Goal: Transaction & Acquisition: Purchase product/service

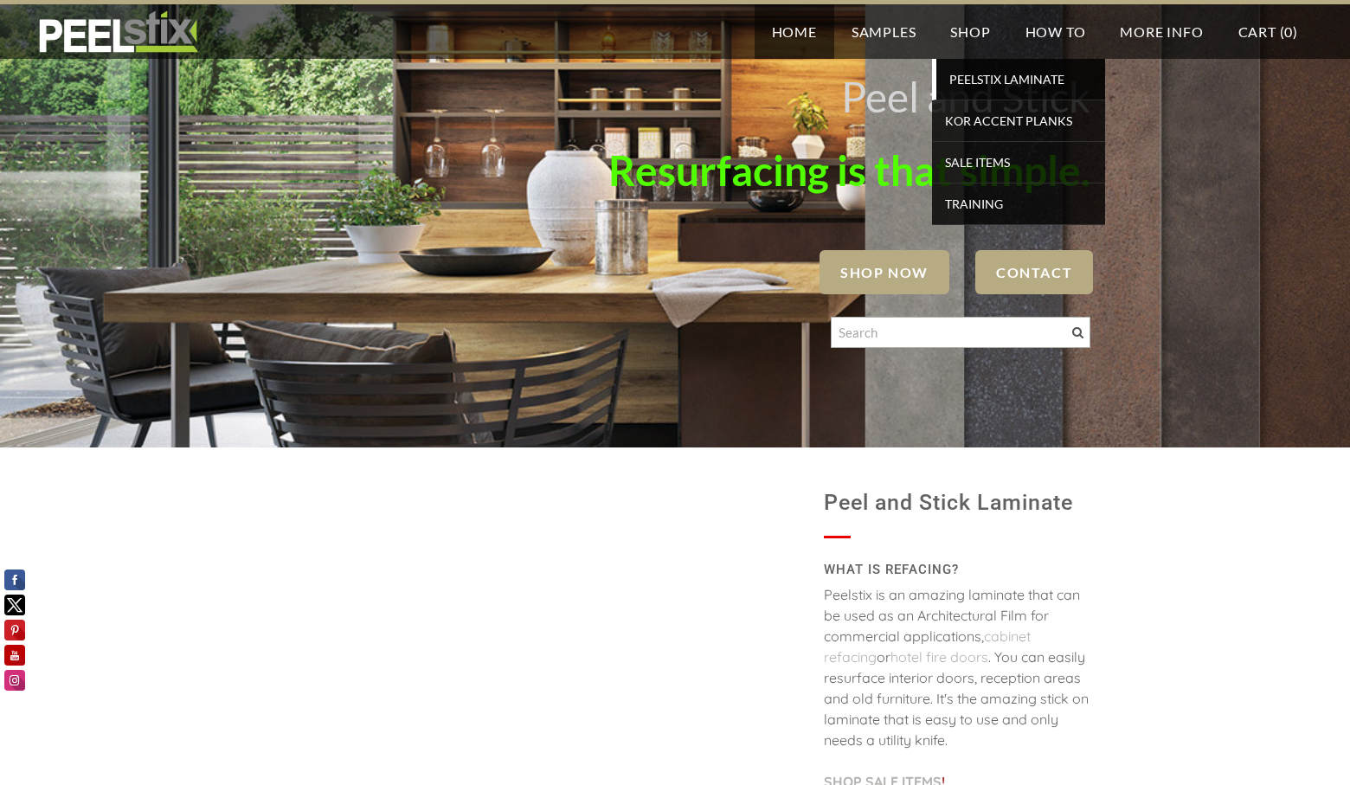
click at [962, 78] on span "PEELSTIX Laminate" at bounding box center [1020, 78] width 160 height 23
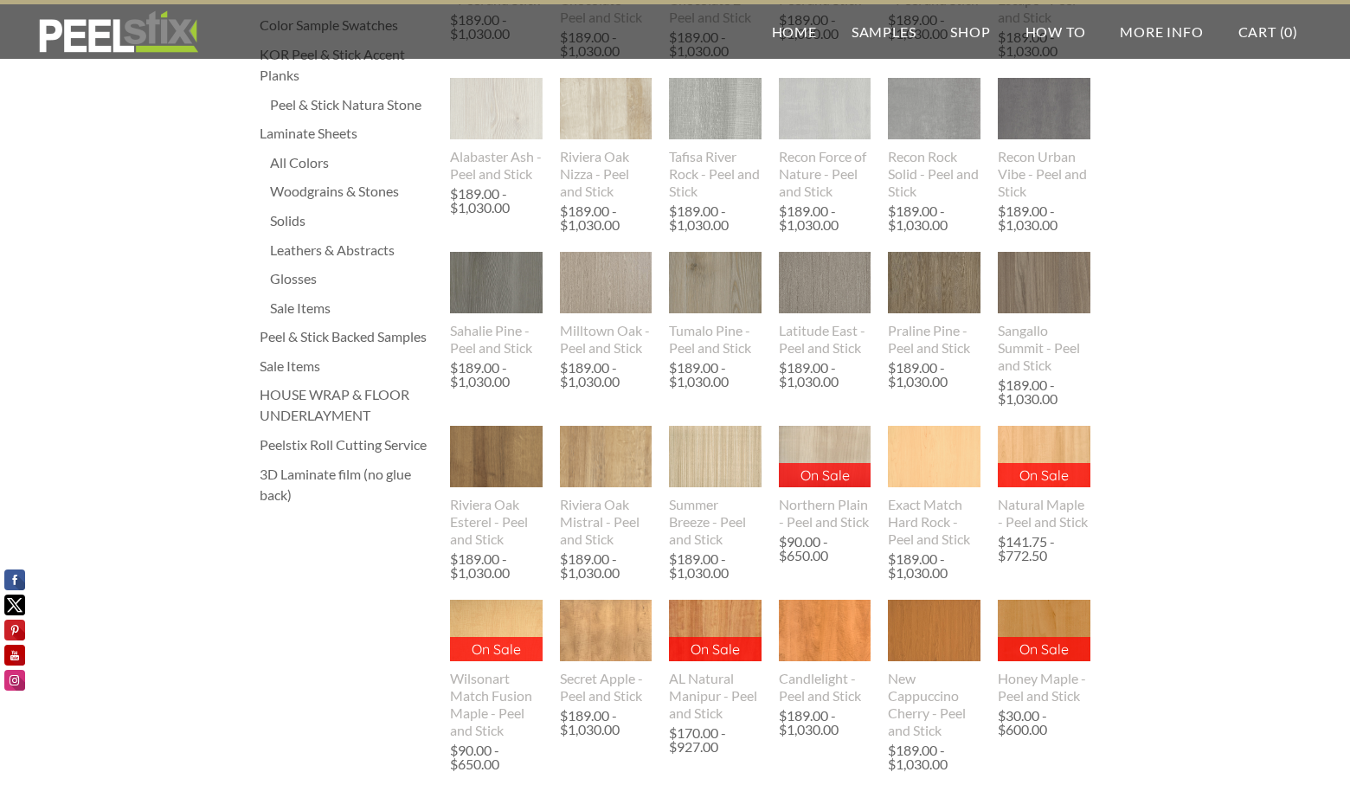
scroll to position [346, 0]
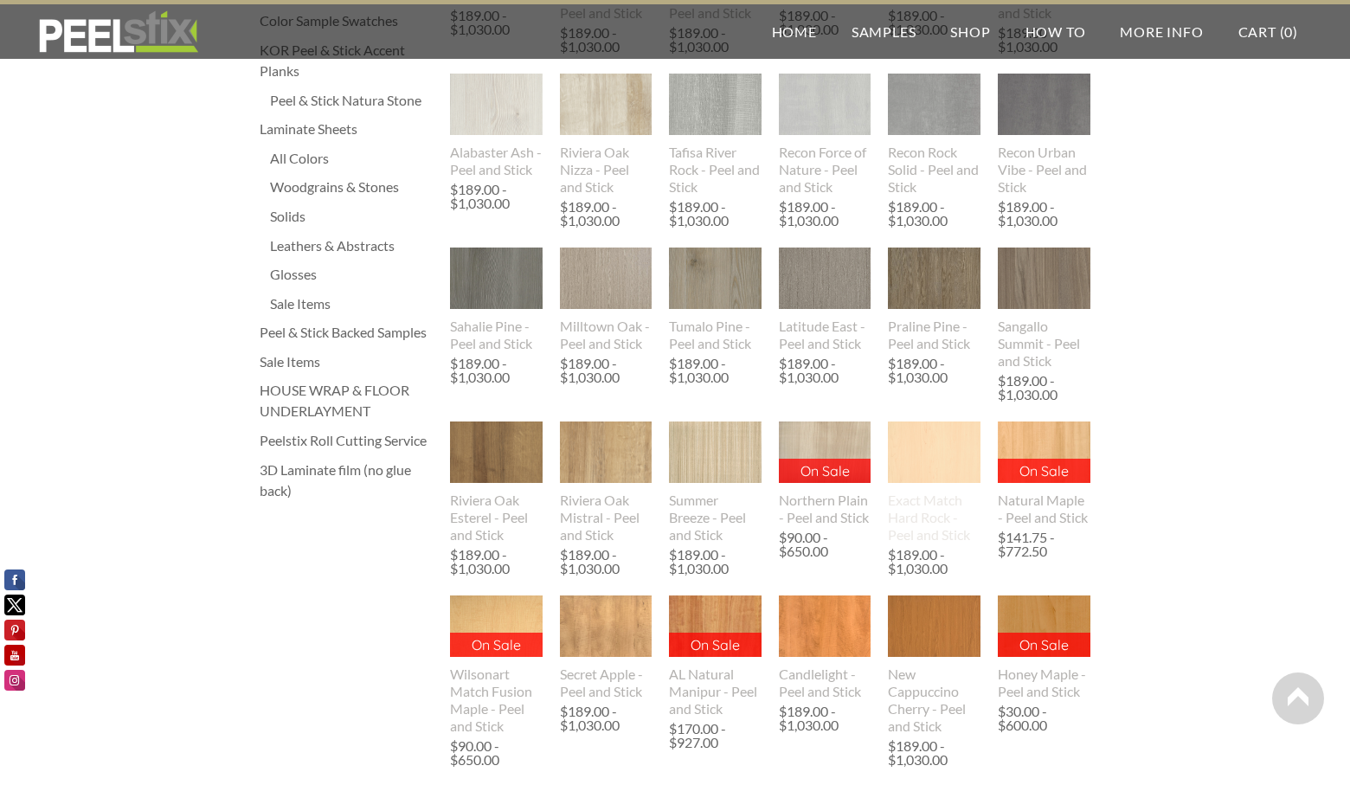
click at [911, 446] on img at bounding box center [934, 451] width 93 height 61
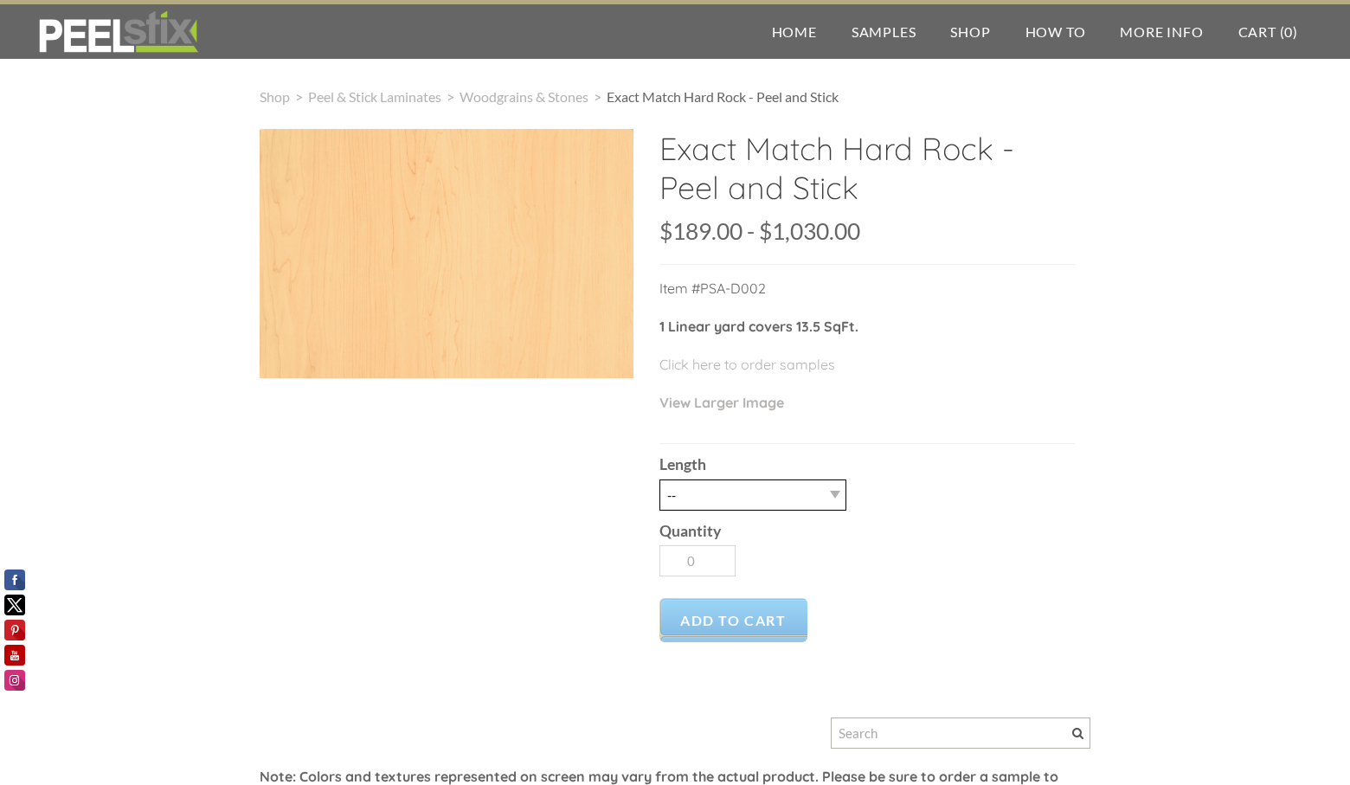
click at [823, 489] on select "-- 3LY 10LY 15LY 30LY" at bounding box center [752, 494] width 187 height 31
select select "30LY"
click at [659, 479] on select "-- 3LY 10LY 15LY 30LY" at bounding box center [752, 494] width 187 height 31
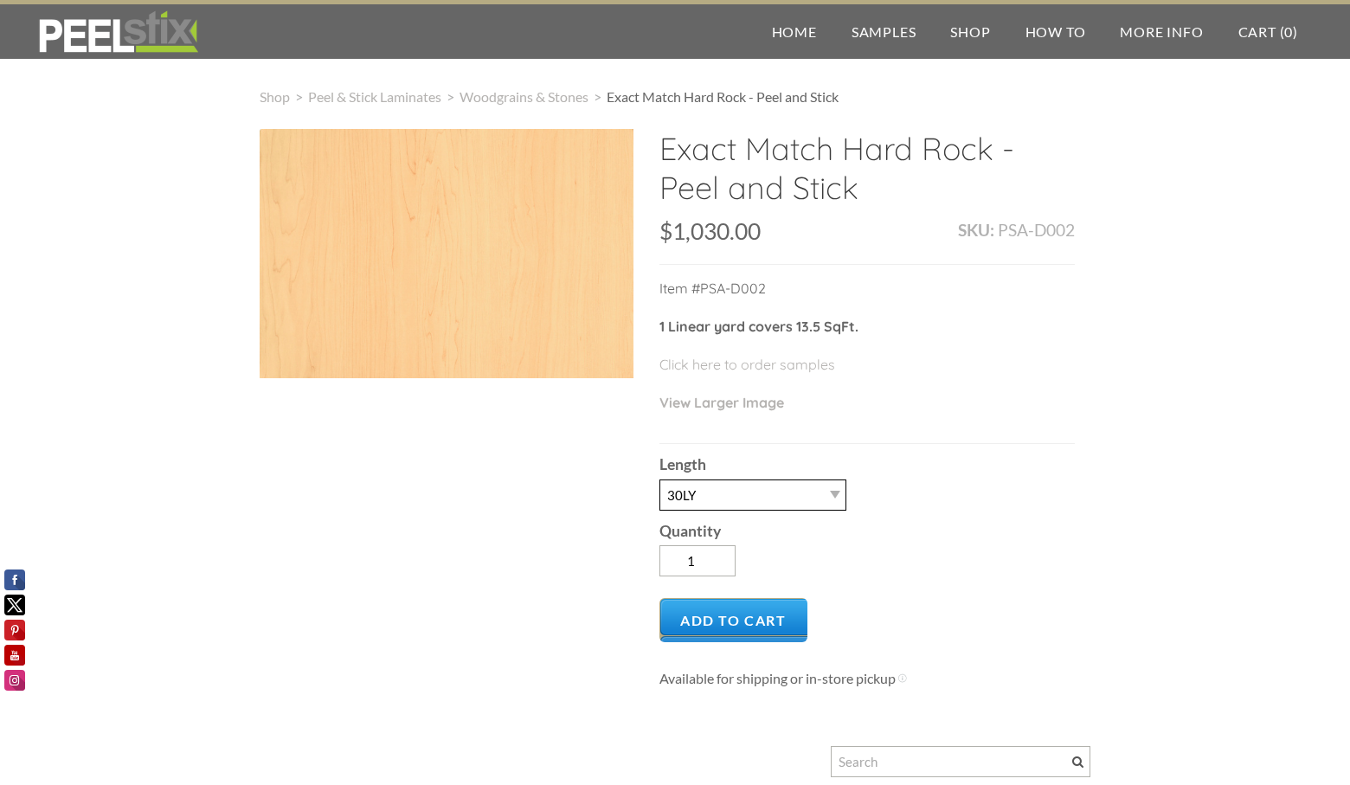
scroll to position [87, 0]
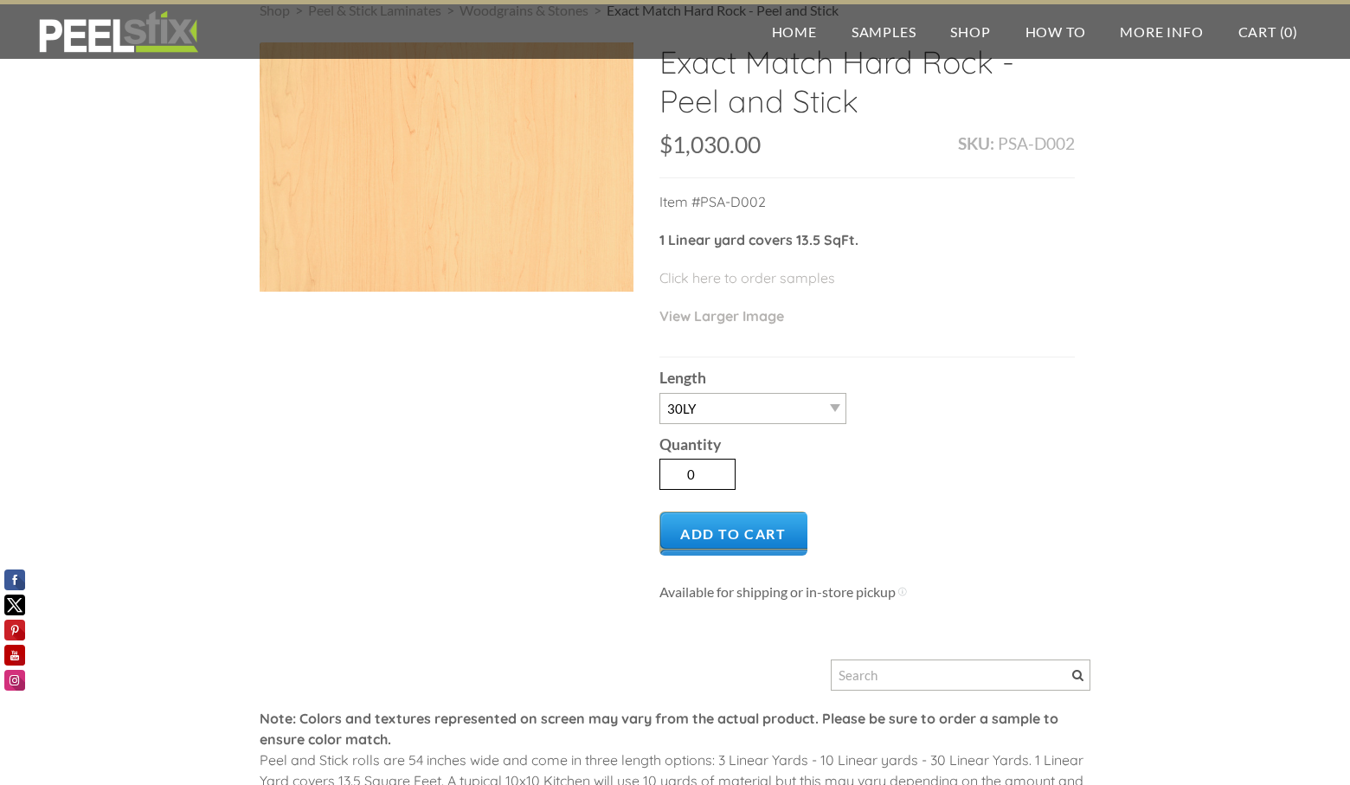
click at [725, 475] on input "0" at bounding box center [697, 474] width 76 height 31
click at [718, 467] on input "1" at bounding box center [697, 474] width 76 height 31
type input "2"
click at [718, 467] on input "2" at bounding box center [697, 474] width 76 height 31
click at [743, 550] on span "Add to Cart" at bounding box center [733, 533] width 148 height 44
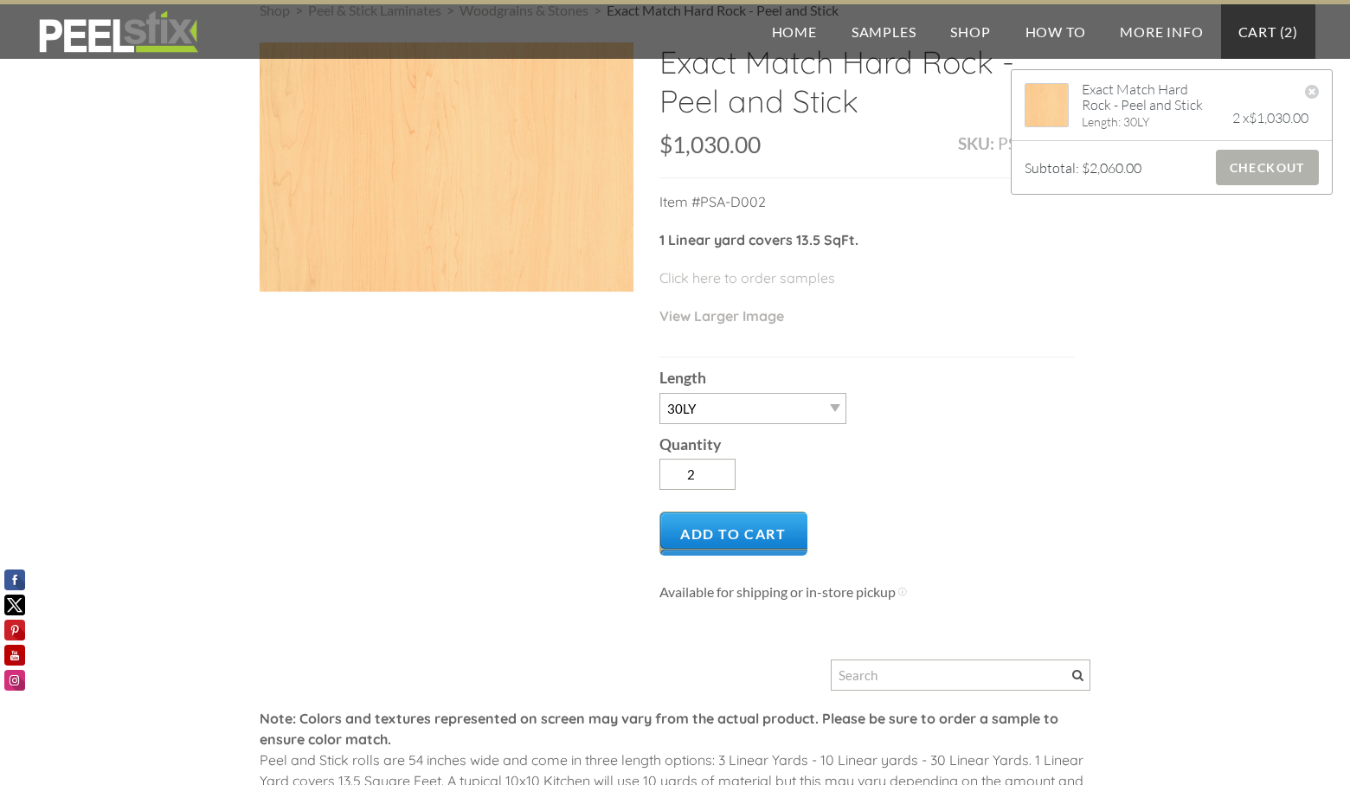
click at [1295, 178] on span "Checkout" at bounding box center [1267, 167] width 103 height 35
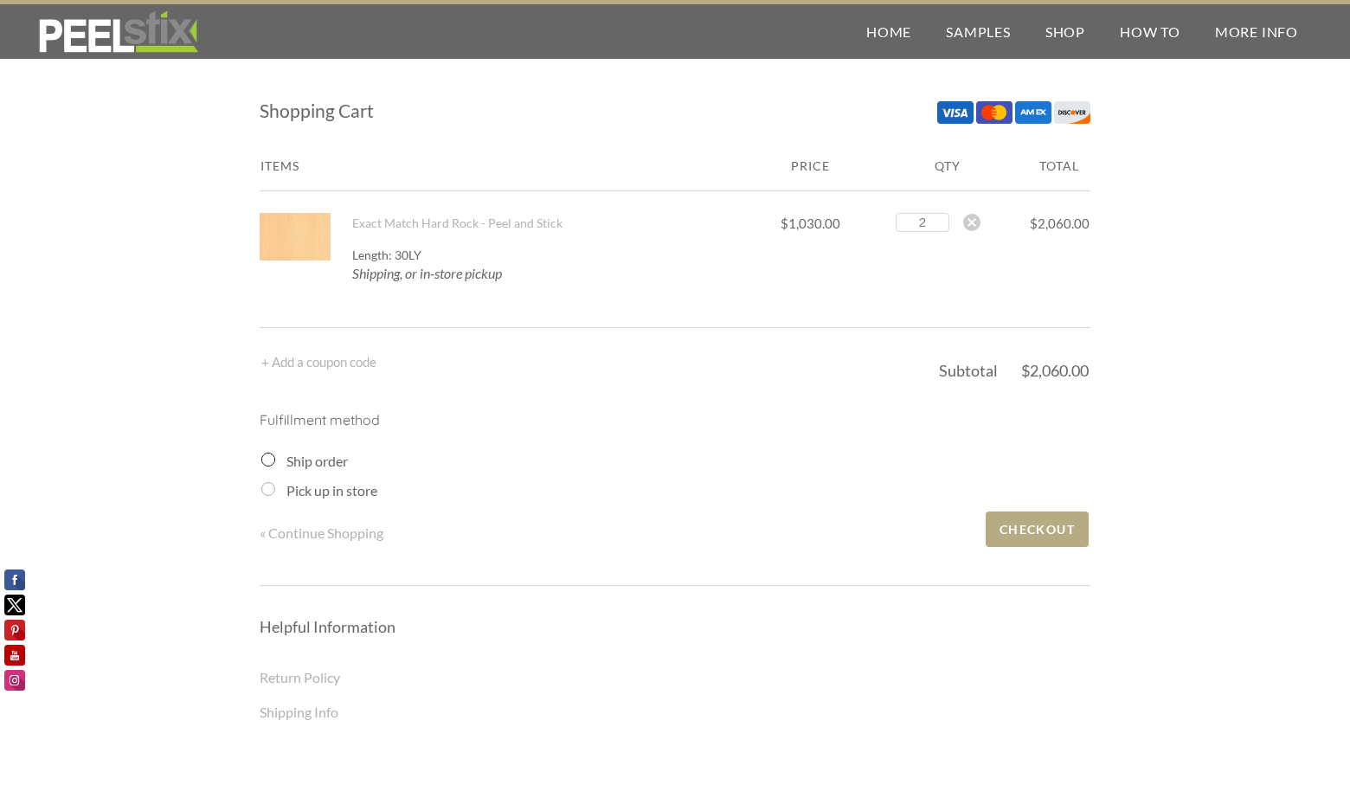
click at [265, 460] on input "Ship order" at bounding box center [268, 459] width 14 height 14
click at [265, 459] on input "Ship order" at bounding box center [268, 459] width 14 height 14
click at [1071, 541] on span "Checkout" at bounding box center [1036, 528] width 103 height 35
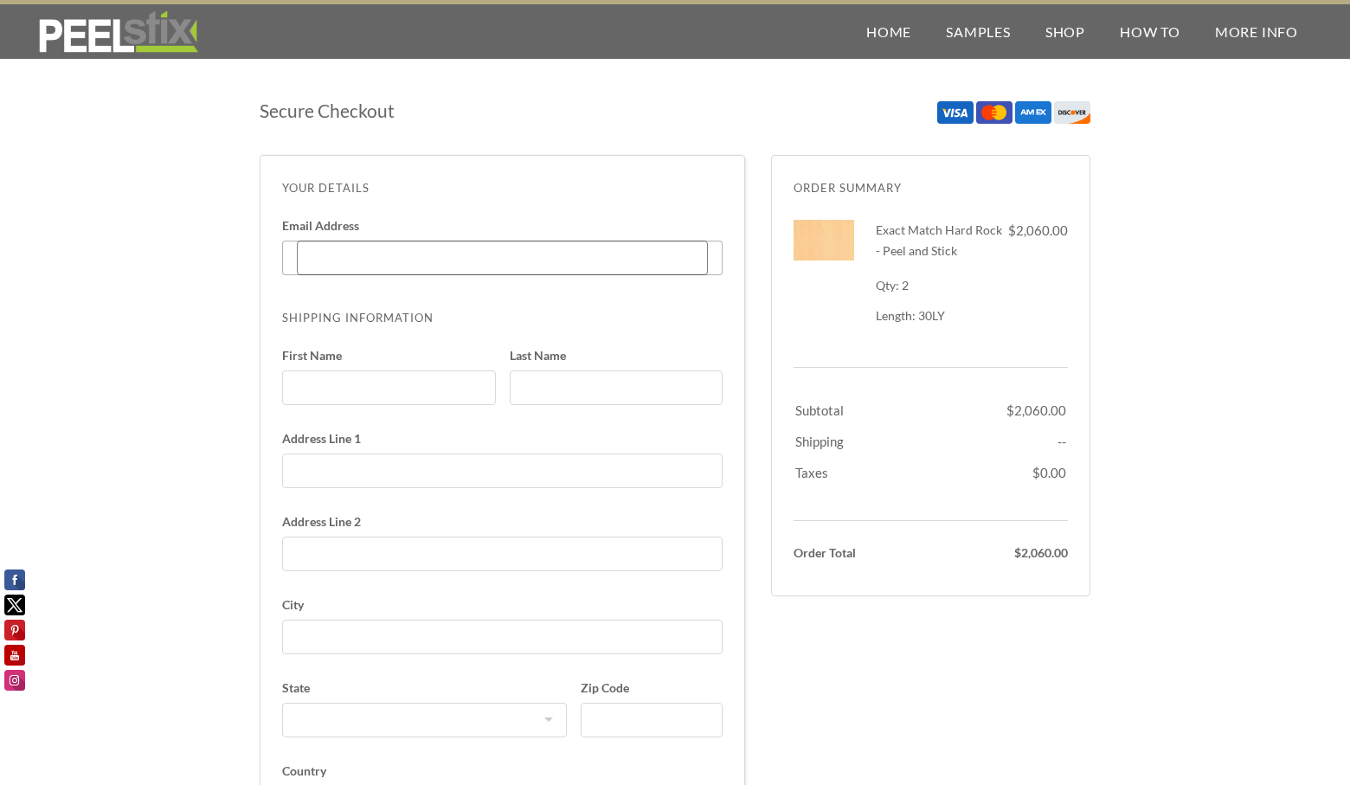
click at [374, 260] on input "Email Address Enter code" at bounding box center [502, 258] width 411 height 35
type input "nalvey@kentempletongroup.com"
click at [439, 396] on input "First Name" at bounding box center [389, 387] width 214 height 35
type input "Nichole"
type input "Aguilera"
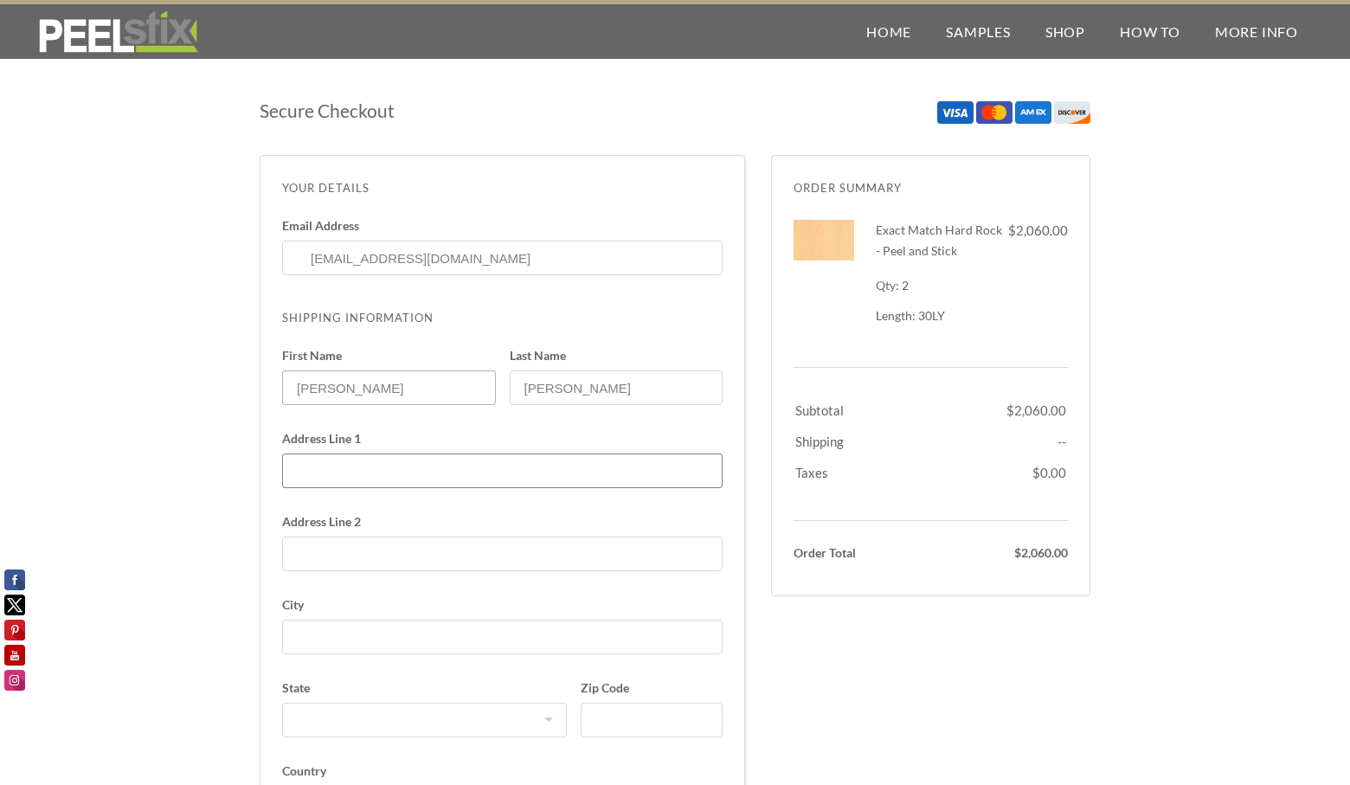
type input "[STREET_ADDRESS]"
select select "CA"
type input "9169284548"
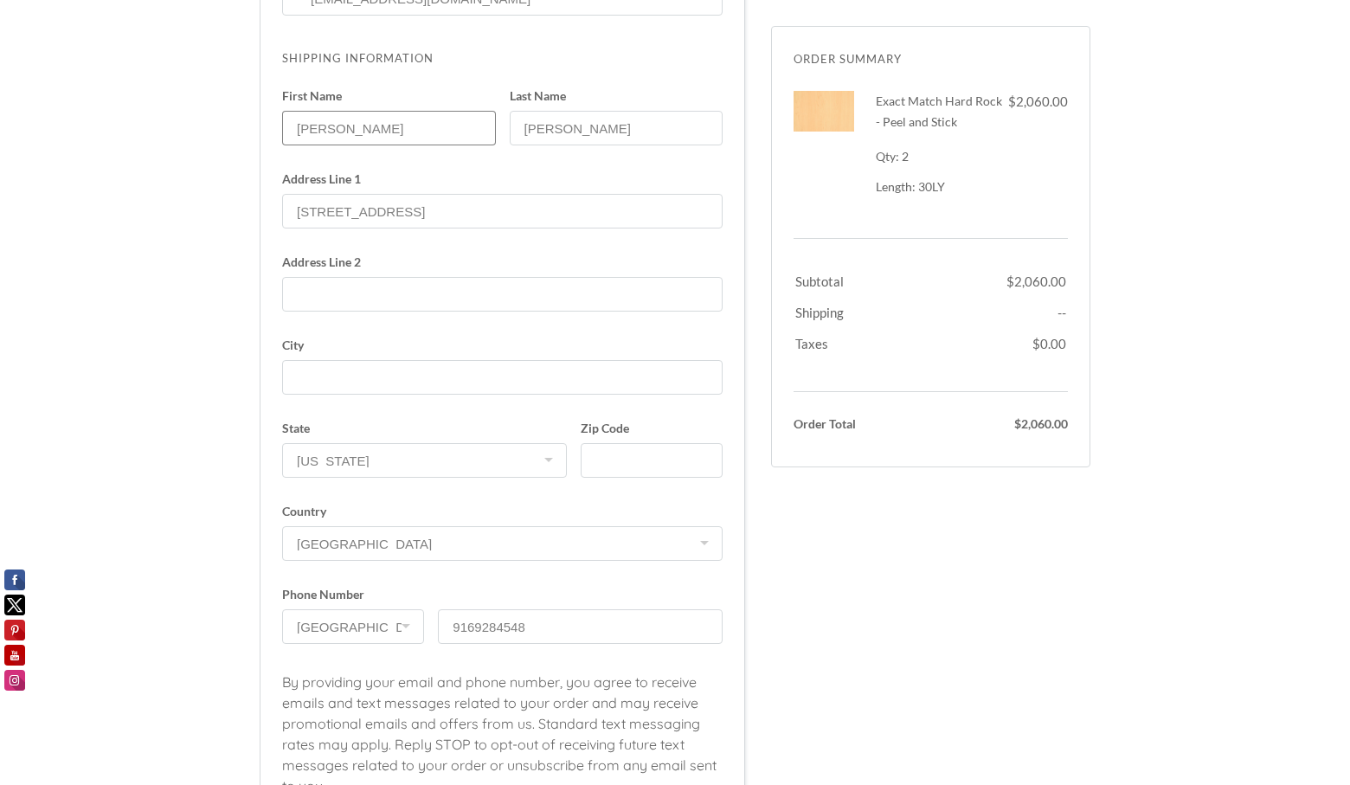
scroll to position [346, 0]
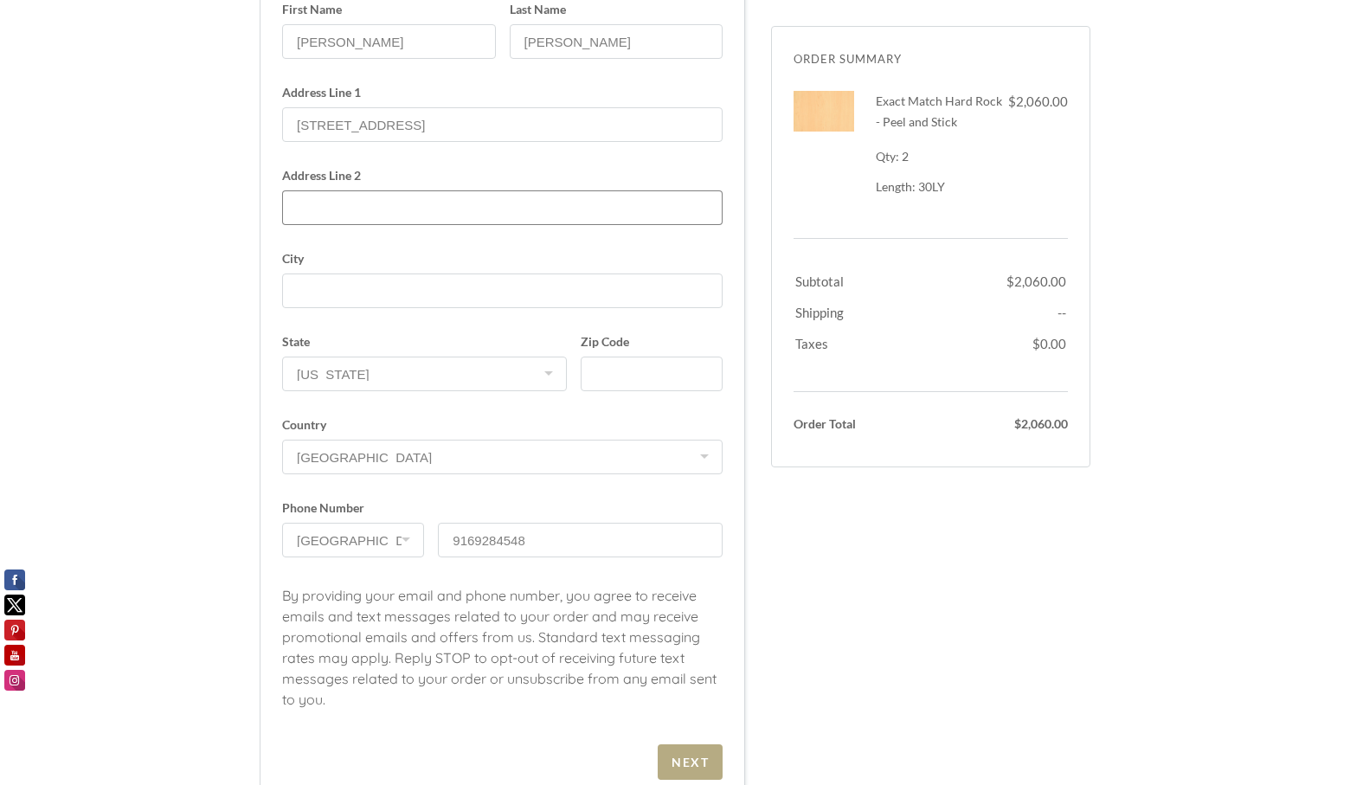
click at [360, 202] on input "Address Line 2" at bounding box center [502, 207] width 440 height 35
type input "CLUBHOUSE"
click at [311, 292] on input "City" at bounding box center [502, 290] width 440 height 35
type input "Sacramento"
type input "95835"
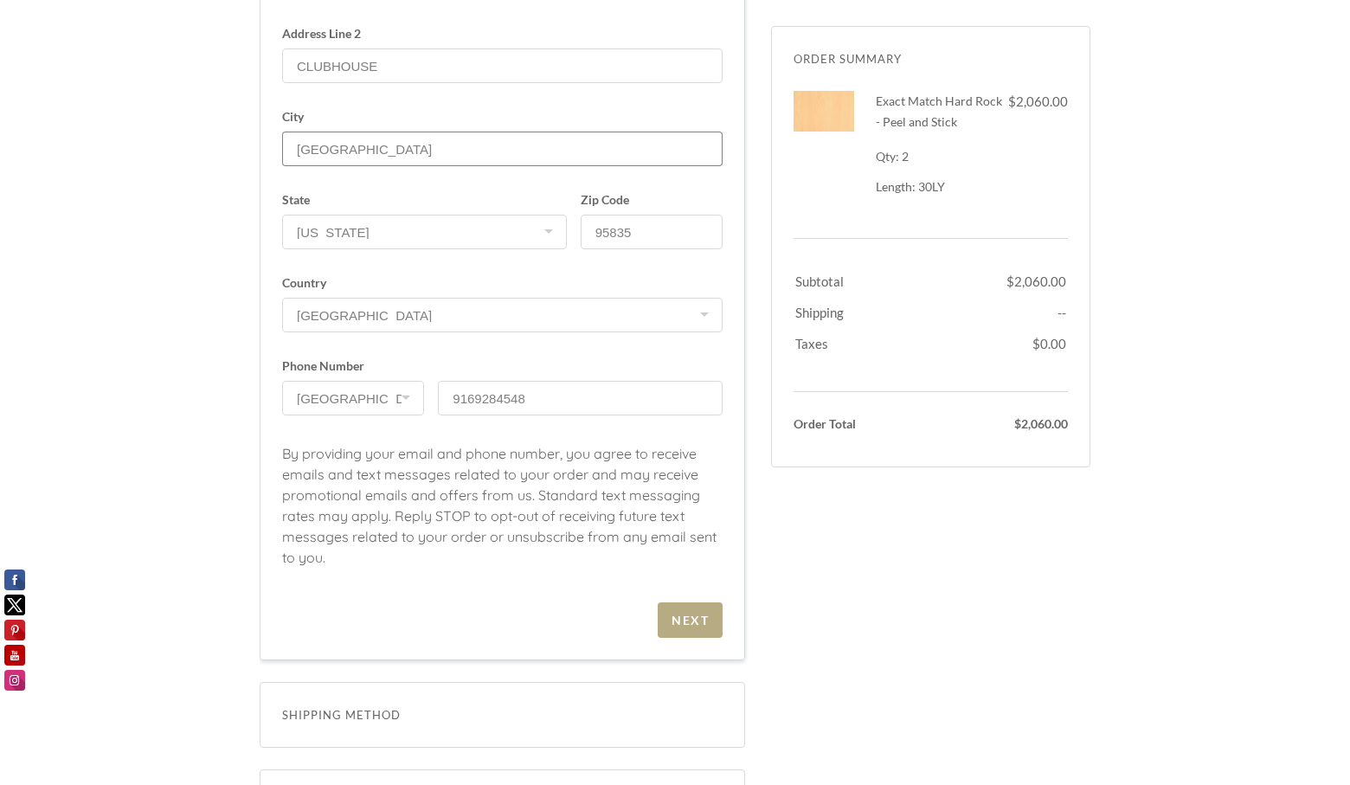
scroll to position [519, 0]
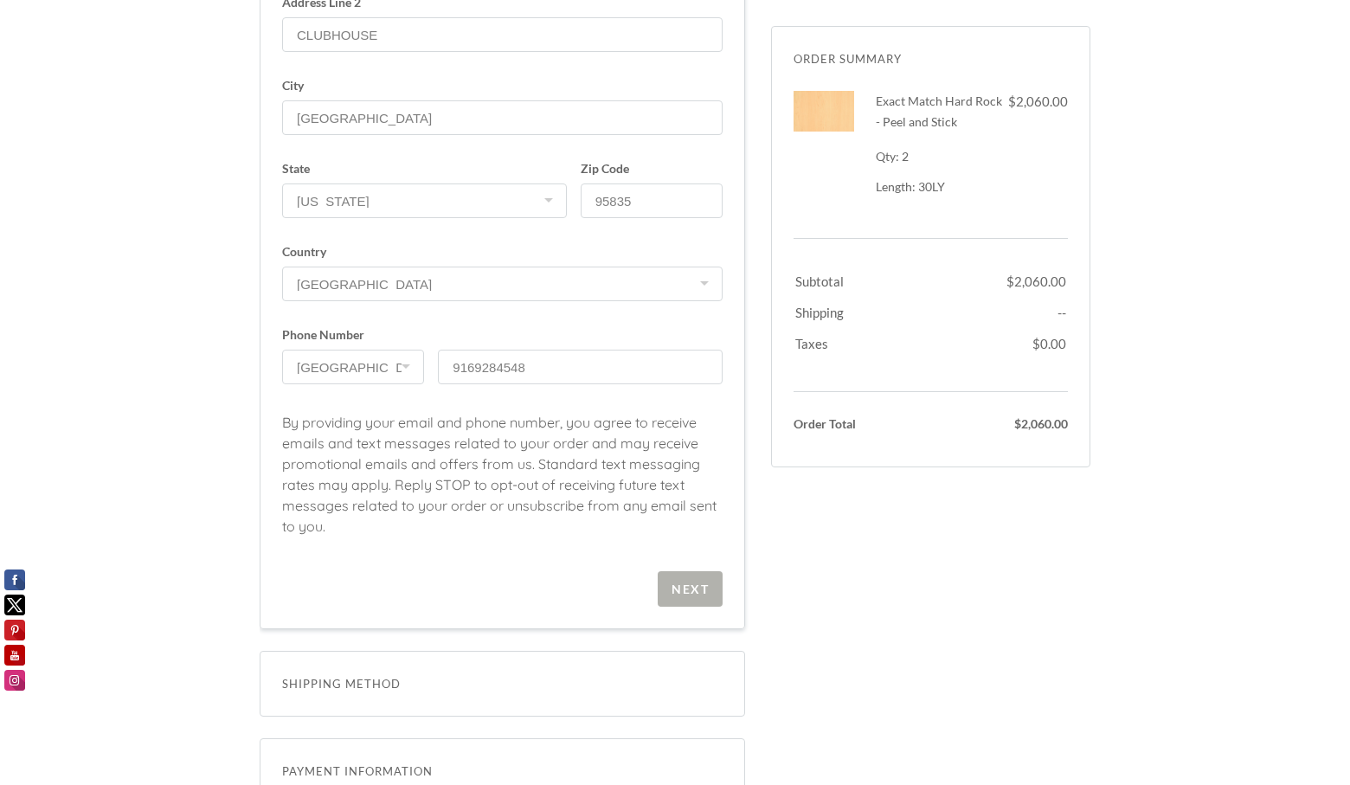
click at [683, 596] on div "Next" at bounding box center [689, 588] width 37 height 15
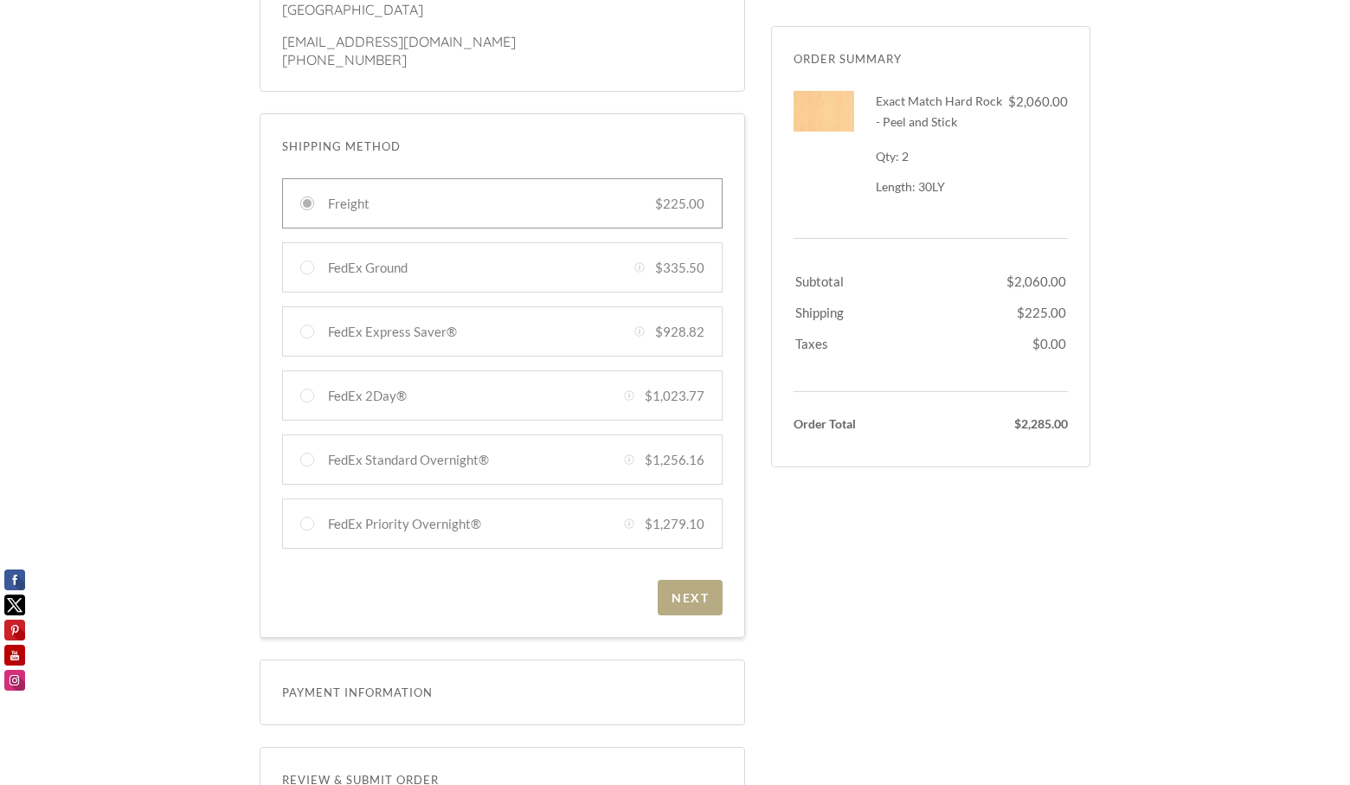
scroll to position [262, 0]
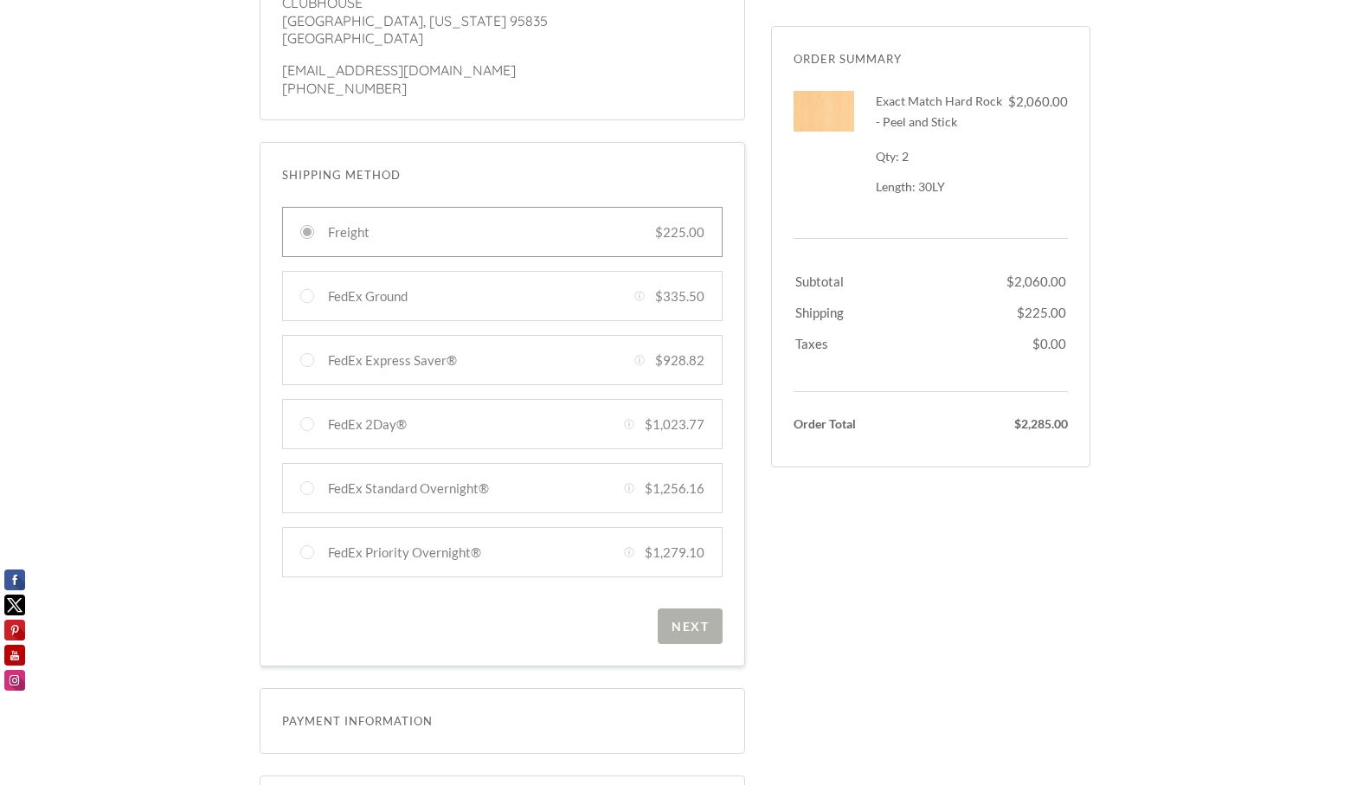
click at [670, 632] on span "Next" at bounding box center [690, 625] width 65 height 35
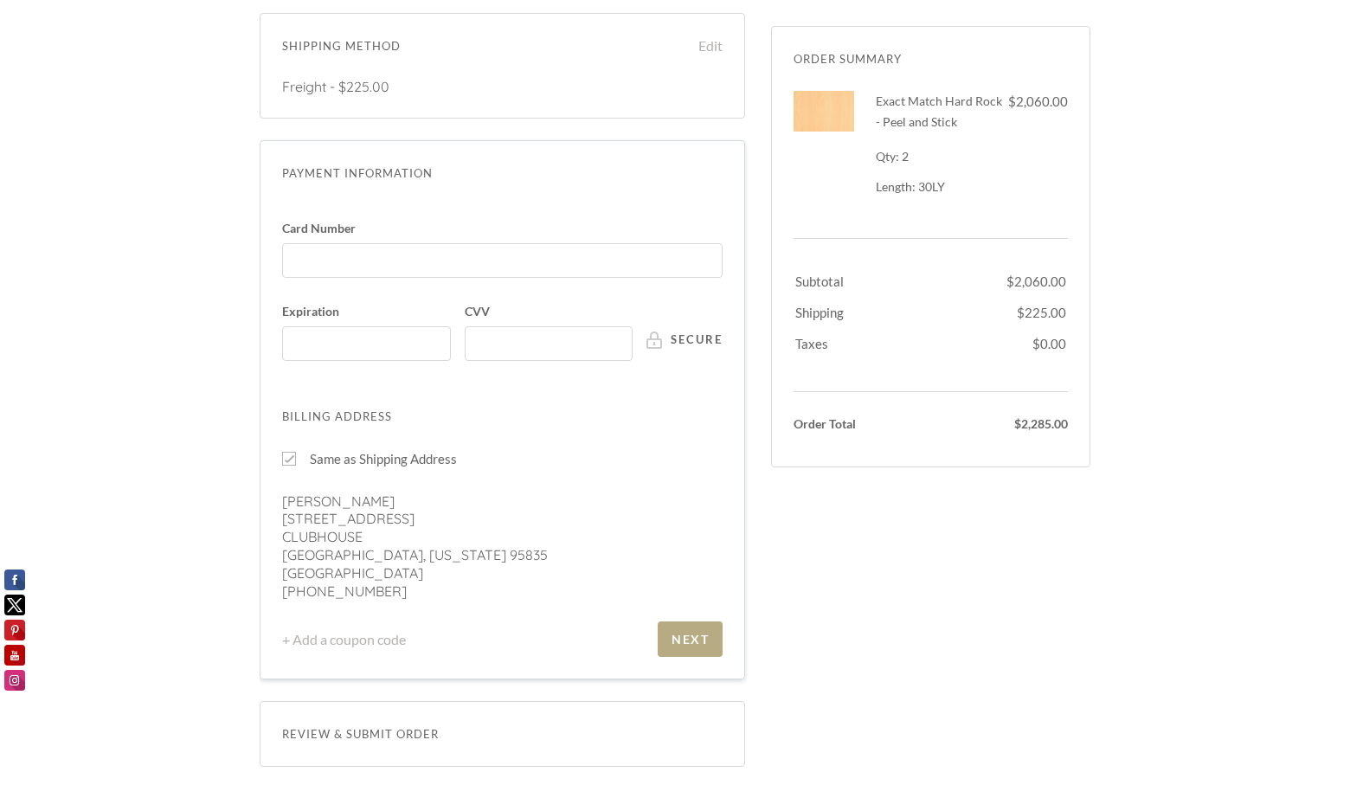
scroll to position [397, 0]
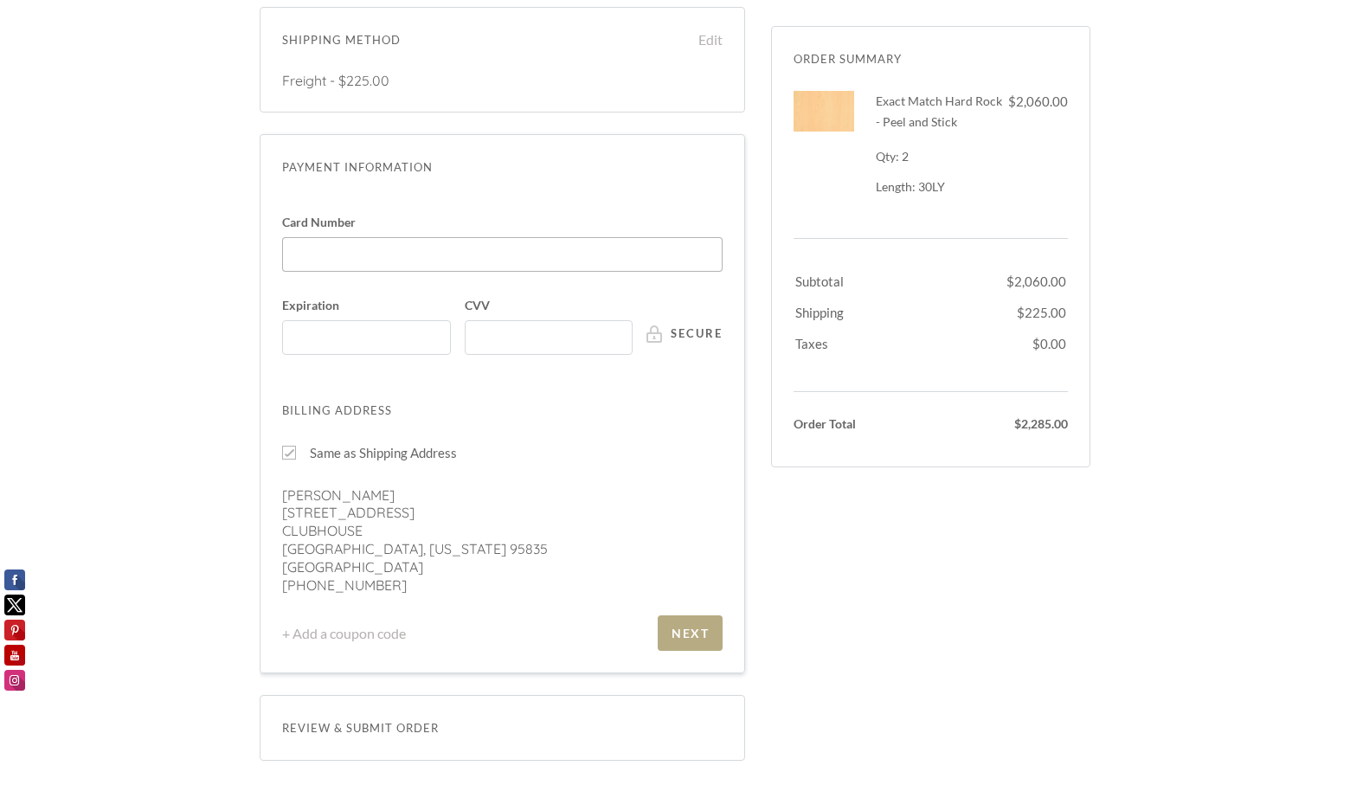
click at [504, 245] on div at bounding box center [502, 254] width 440 height 35
click at [504, 246] on input "Card Number" at bounding box center [507, 246] width 430 height 1
click at [511, 465] on div "Same as Shipping Address Nichole Aguilera 5601 Natomas Blvd. CLUBHOUSE Sacramen…" at bounding box center [502, 518] width 440 height 152
click at [453, 199] on div "You will be redirected to PayPal when you place your order. Card Number Expirat…" at bounding box center [502, 425] width 440 height 452
click at [168, 597] on div "Secure Checkout Order Summary Dismiss Exact Match Hard Rock - Peel and Stick 2 …" at bounding box center [675, 409] width 1350 height 1509
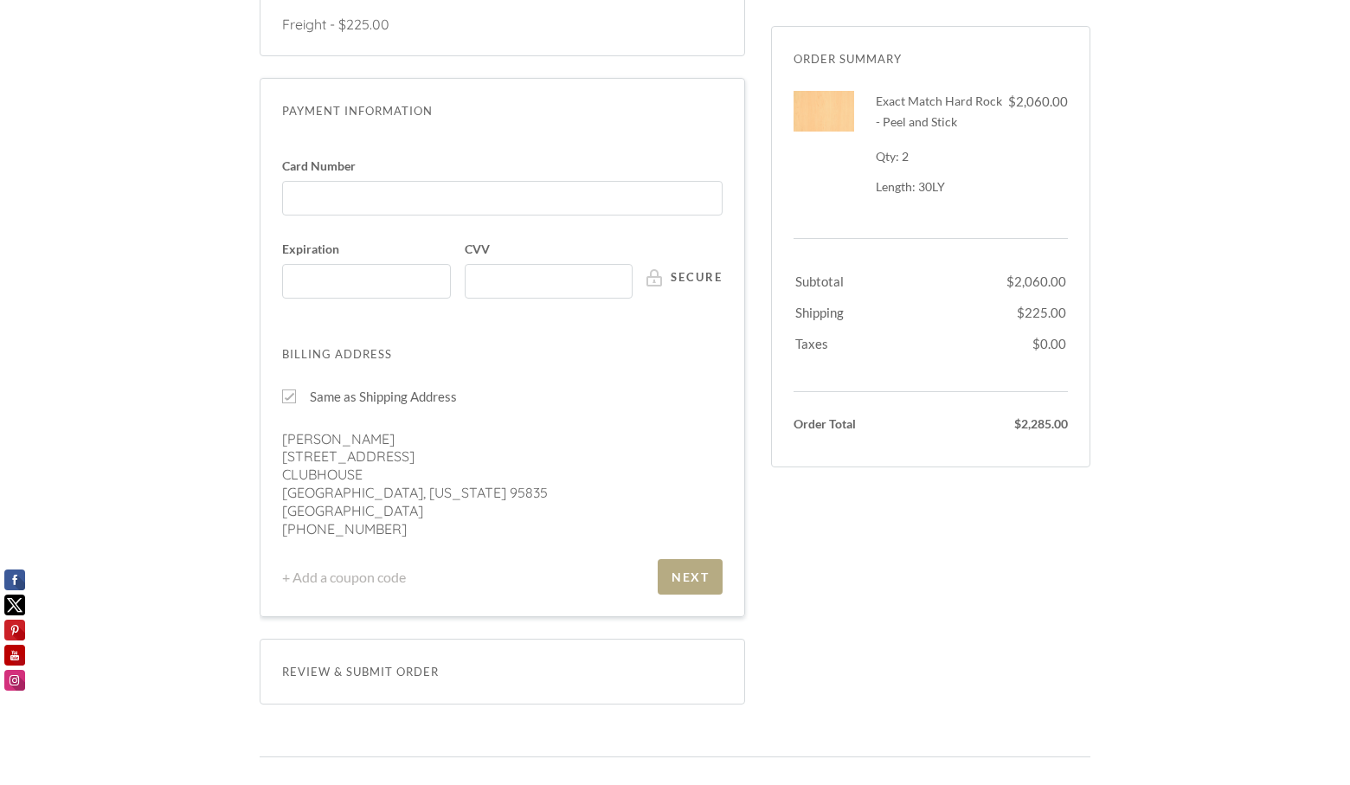
scroll to position [484, 0]
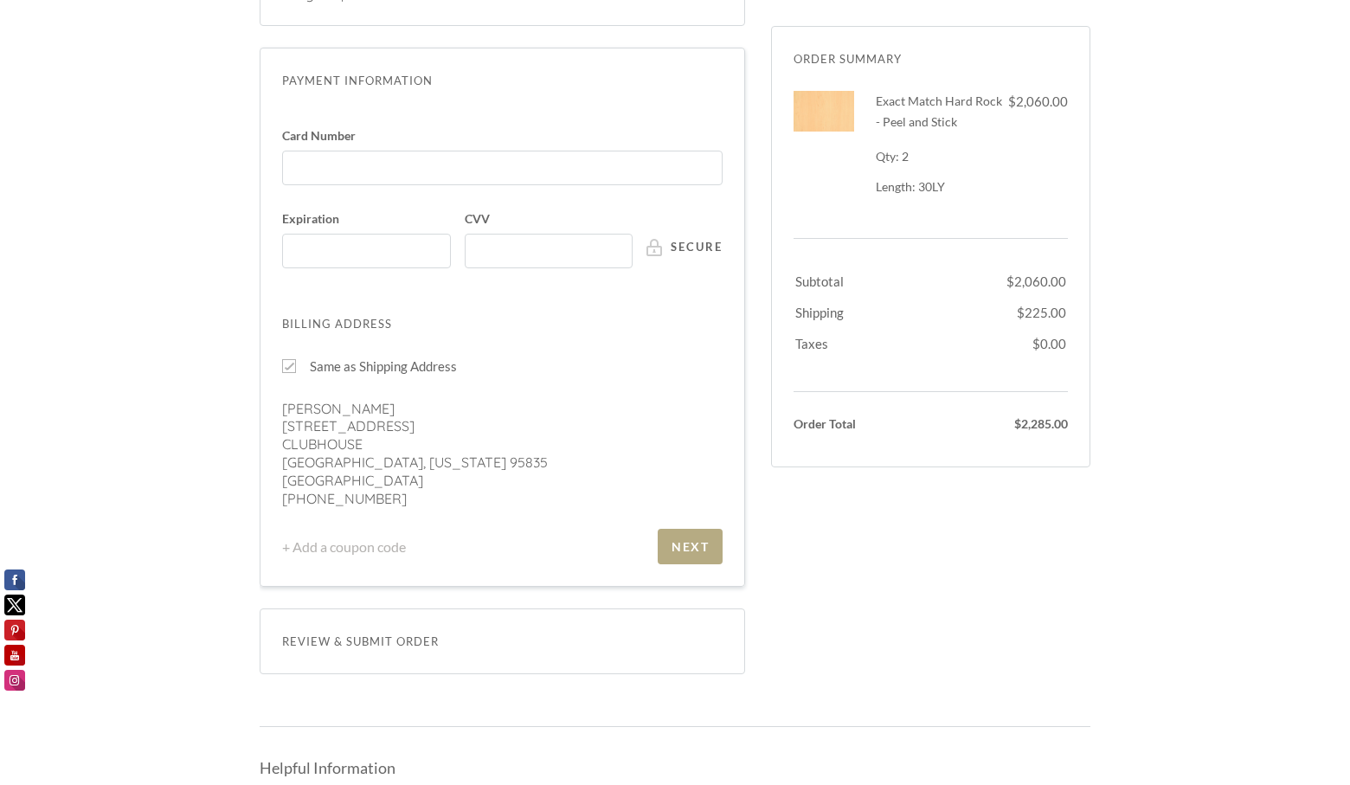
click at [288, 370] on div at bounding box center [289, 366] width 14 height 14
click at [288, 370] on input "Same as Shipping Address" at bounding box center [289, 366] width 14 height 14
checkbox input "false"
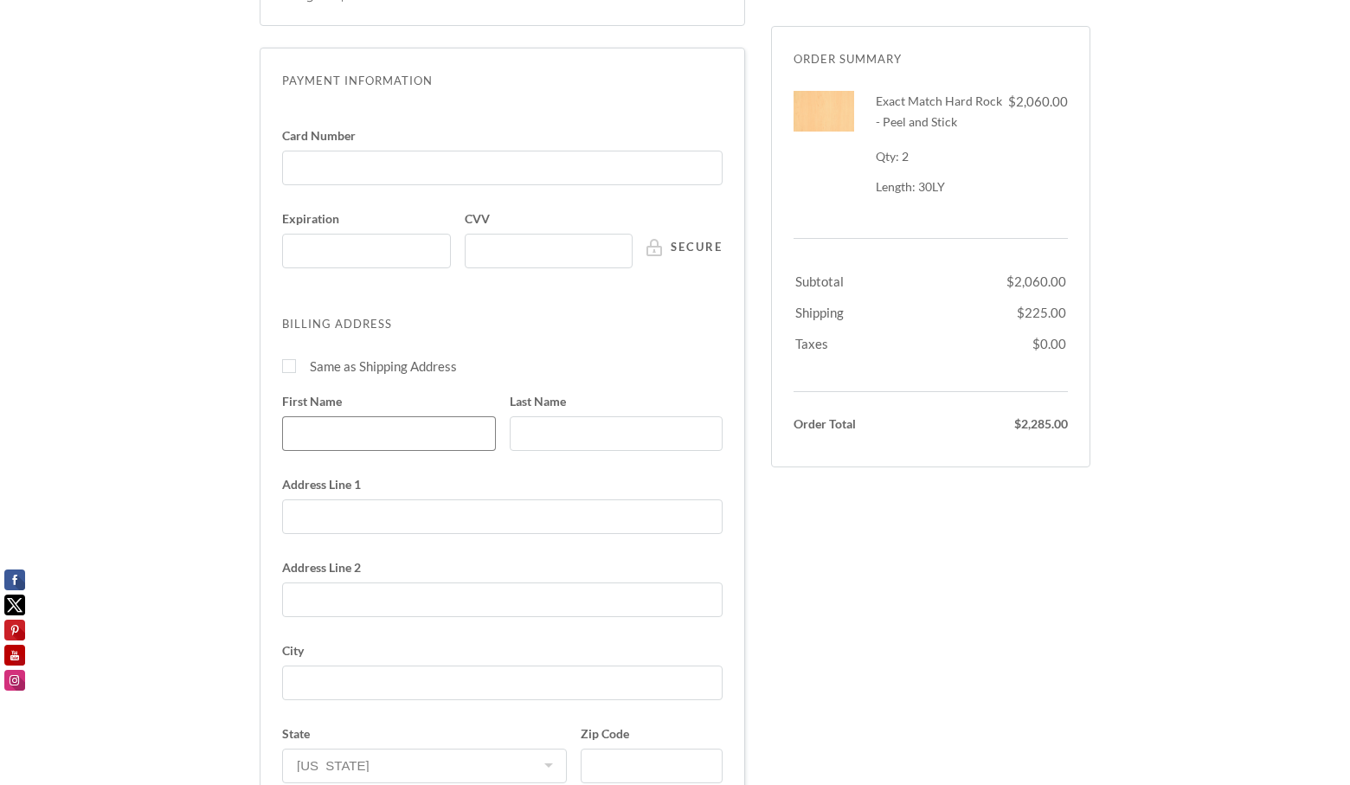
click at [362, 444] on input "First Name" at bounding box center [389, 433] width 214 height 35
type input "Carrie"
type input "Barone"
type input "3311 S RAINBOW BLVD, STE 225"
select select "NV"
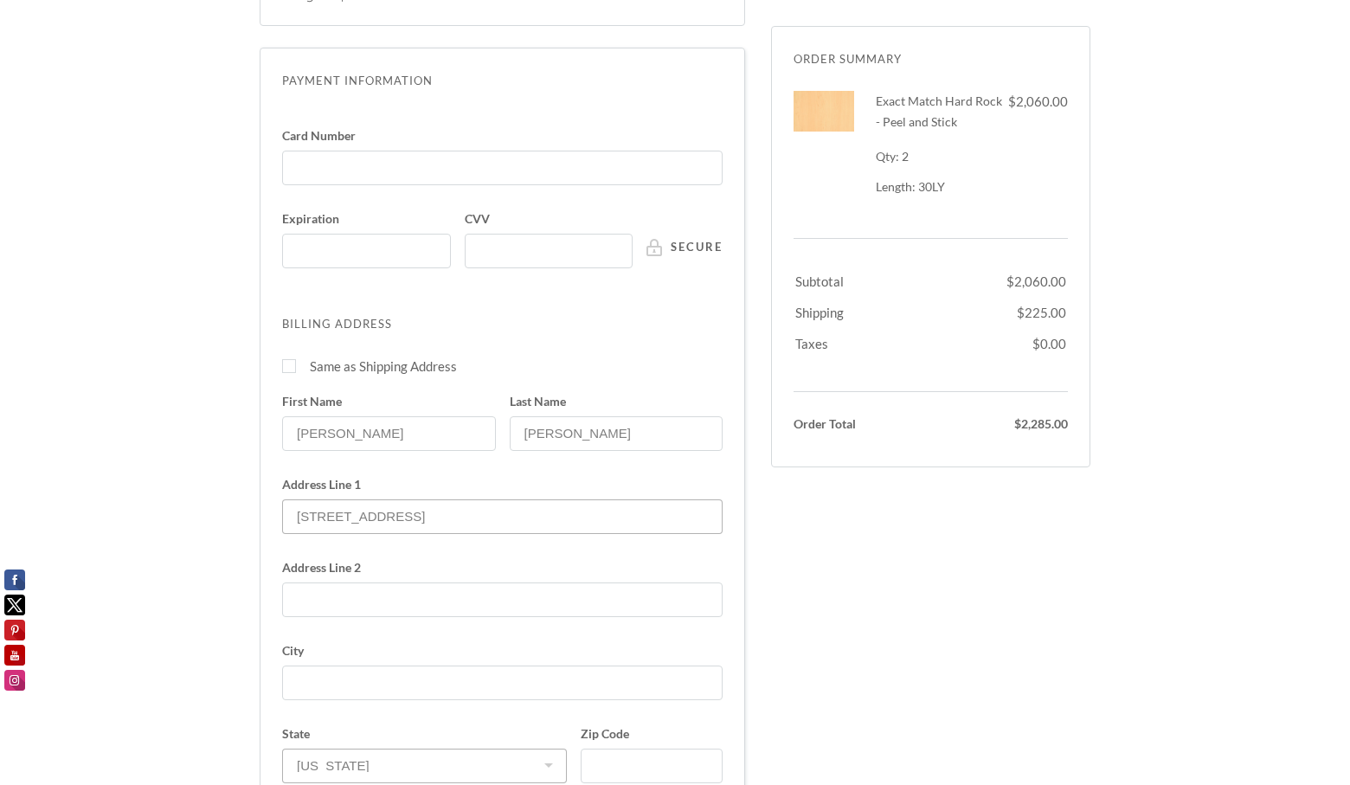
type input "17028736700"
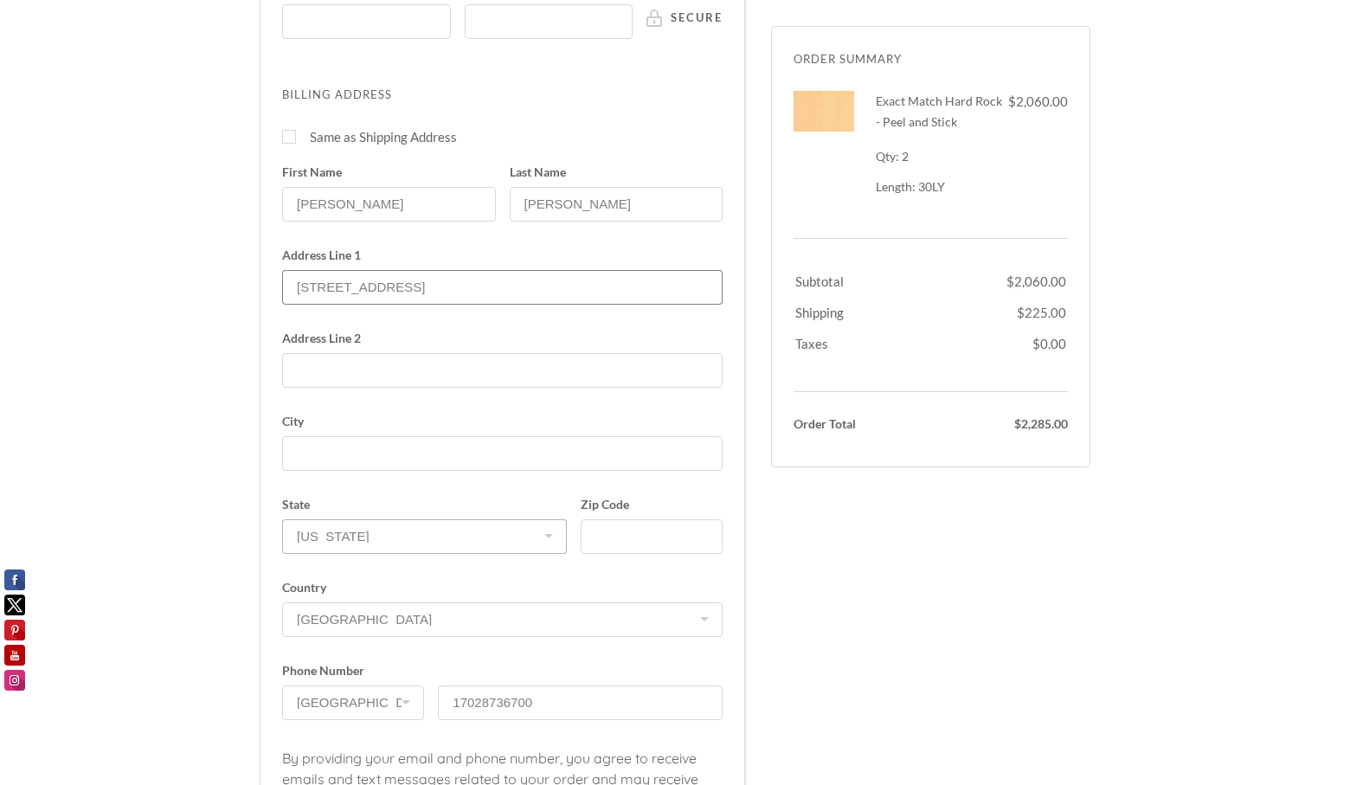
scroll to position [743, 0]
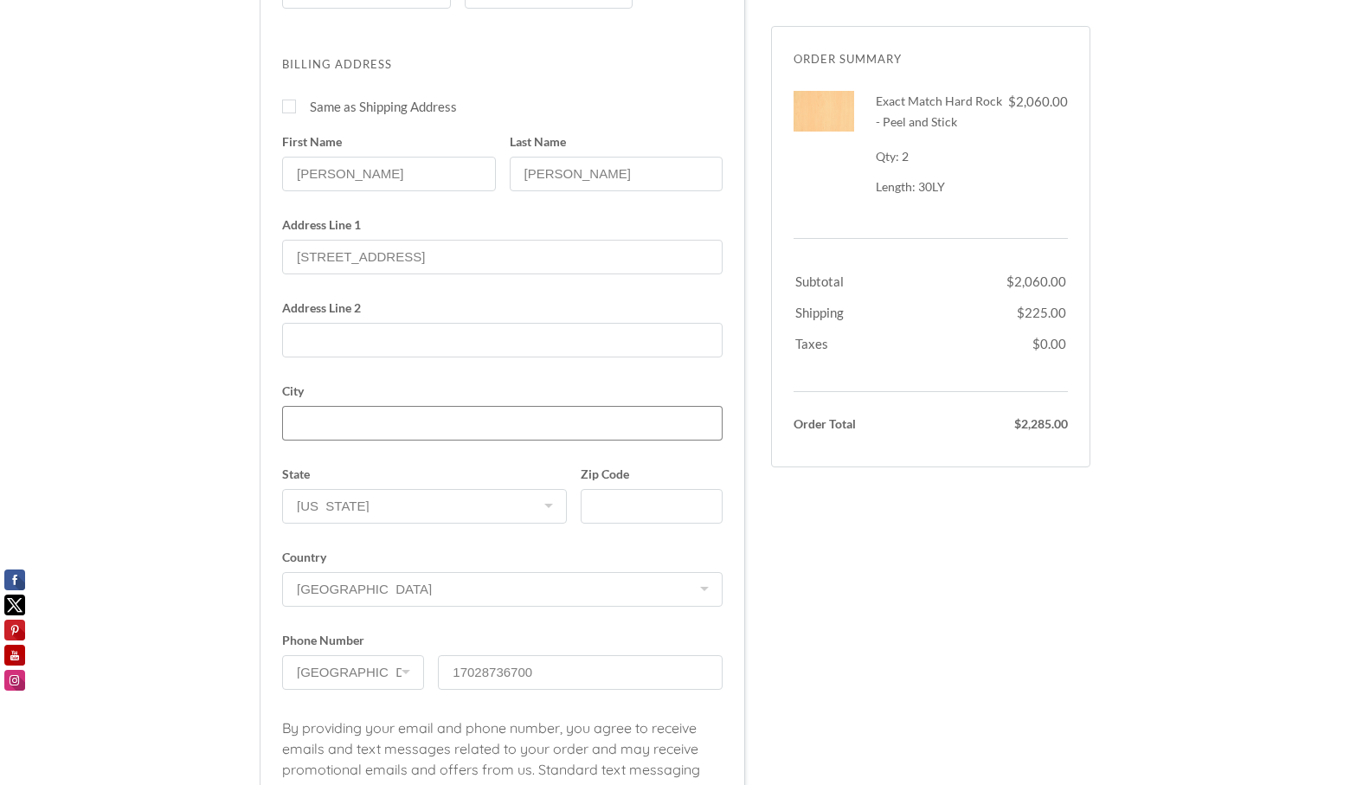
click at [356, 430] on input "City" at bounding box center [502, 423] width 440 height 35
type input "Las Vegas"
type input "89146"
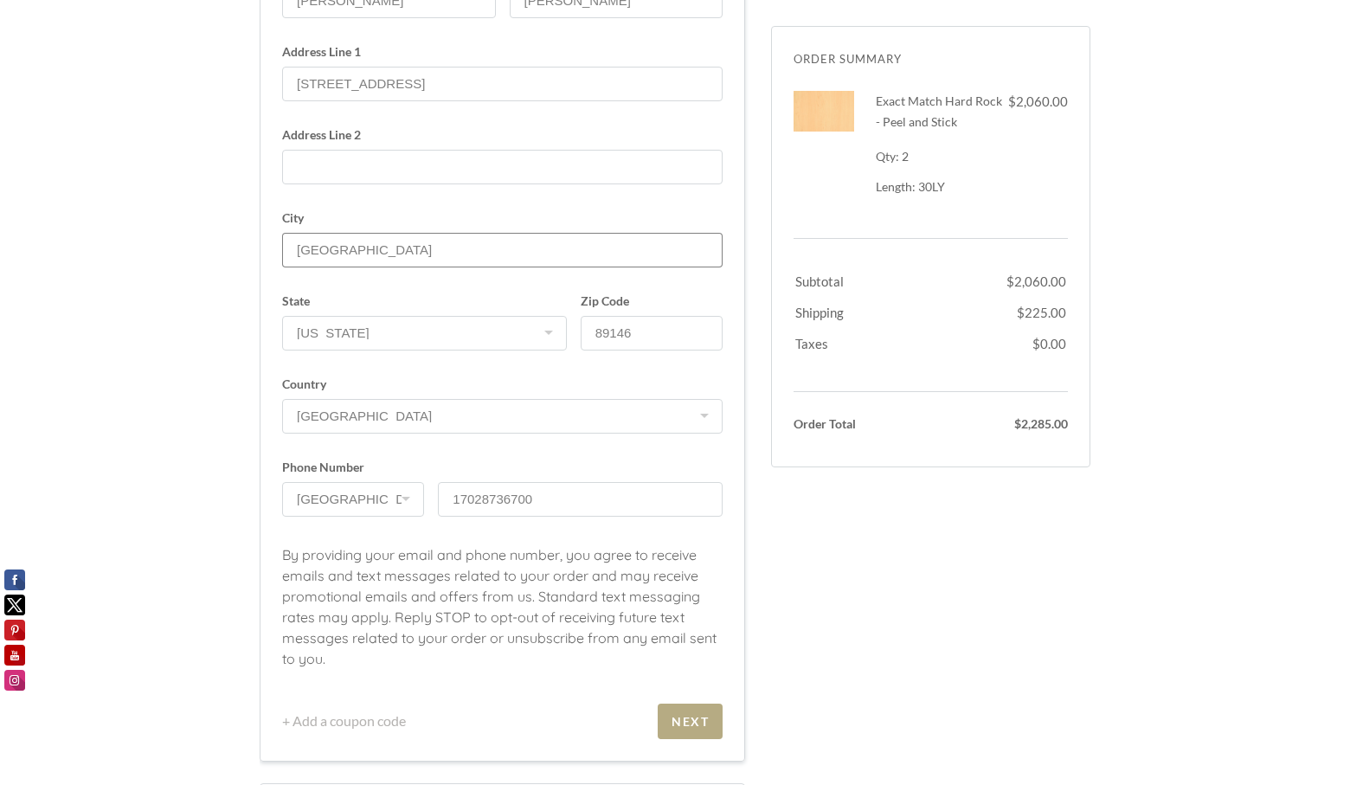
scroll to position [1003, 0]
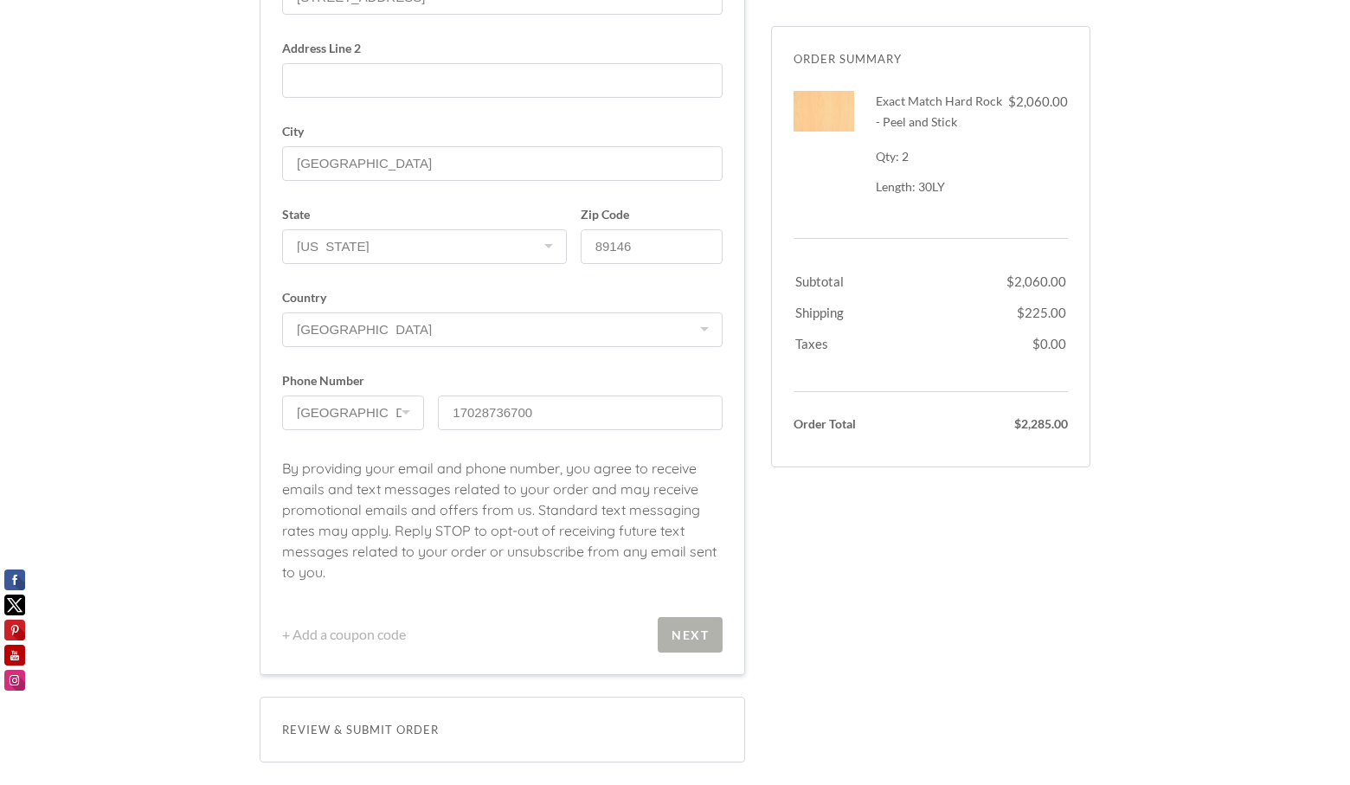
click at [675, 636] on div "Next" at bounding box center [689, 634] width 37 height 15
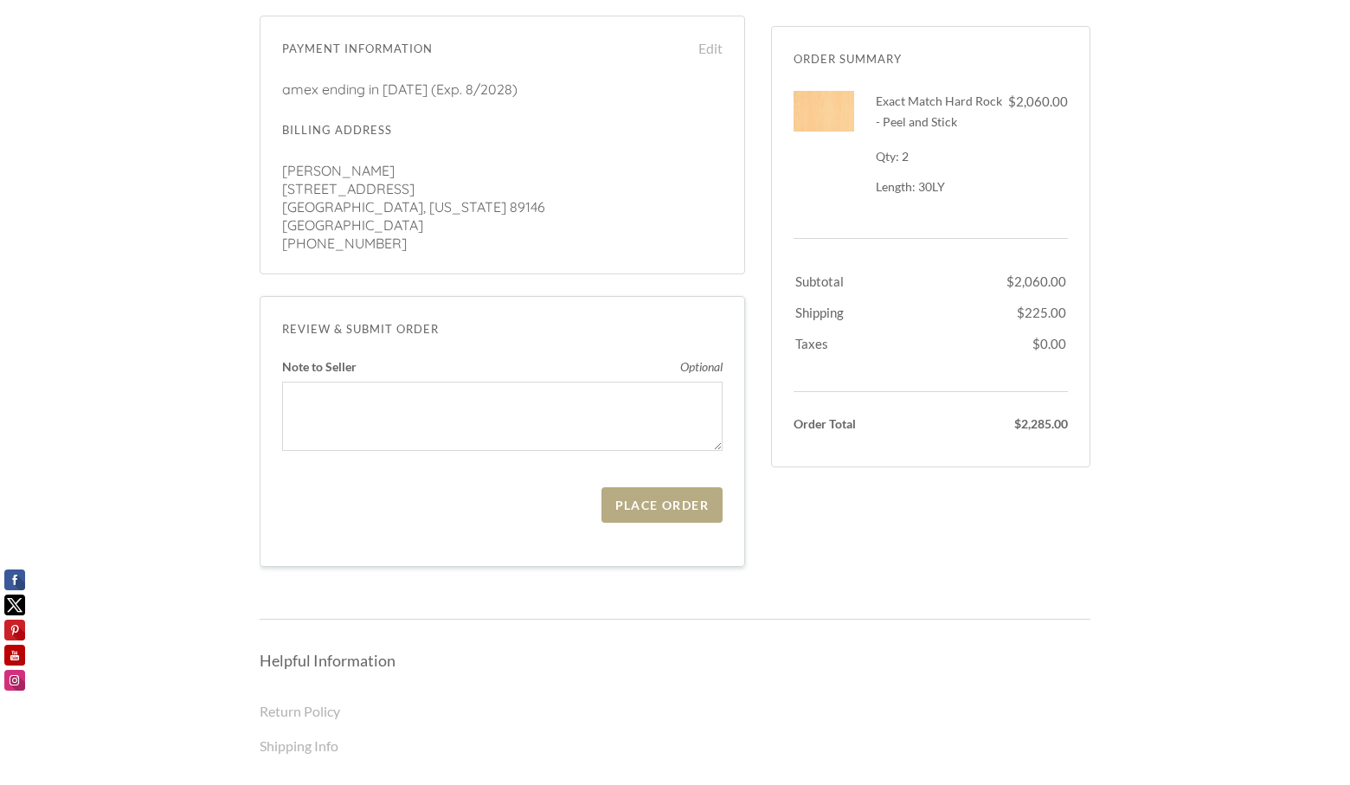
scroll to position [519, 0]
click at [626, 504] on div "Place Order" at bounding box center [661, 501] width 93 height 15
